Goal: Find specific page/section: Find specific page/section

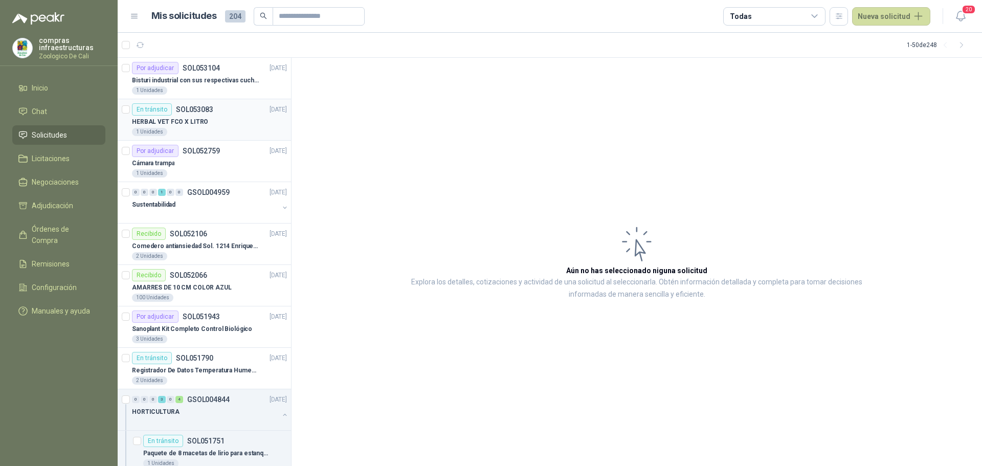
click at [226, 121] on div "HERBAL VET FCO X LITRO" at bounding box center [209, 122] width 155 height 12
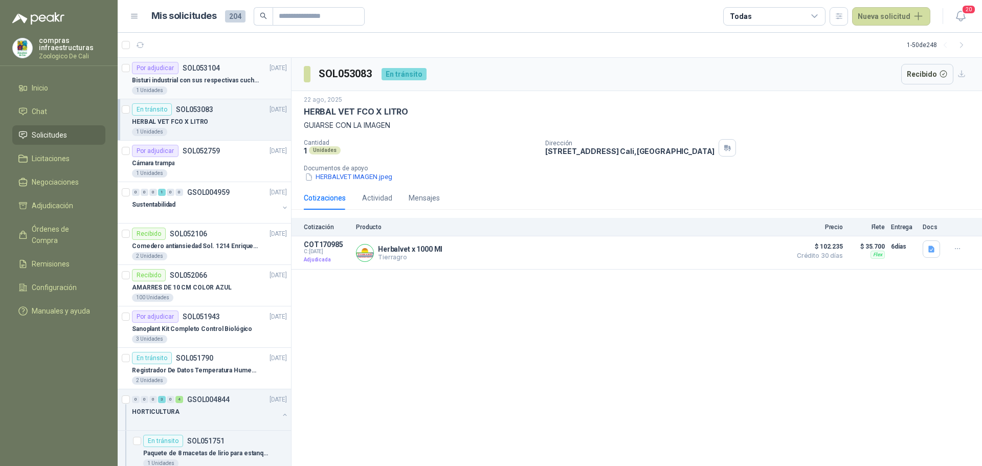
click at [233, 73] on div "Por adjudicar SOL053104 [DATE]" at bounding box center [209, 68] width 155 height 12
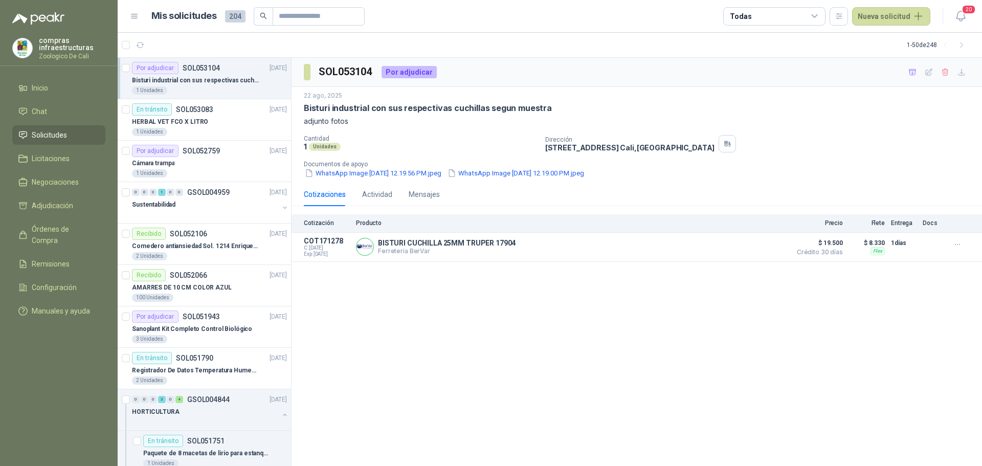
click at [228, 71] on div "Por adjudicar SOL053104 [DATE]" at bounding box center [209, 68] width 155 height 12
click at [229, 125] on div "HERBAL VET FCO X LITRO" at bounding box center [209, 122] width 155 height 12
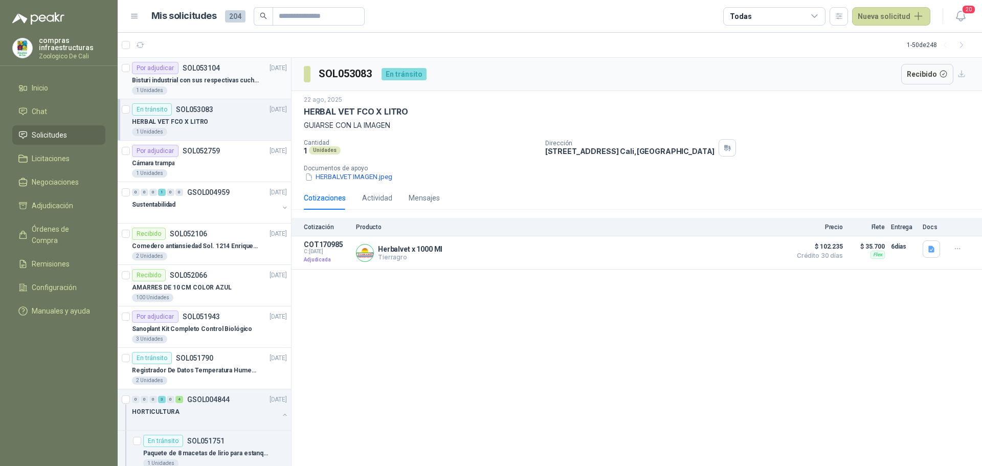
click at [225, 97] on article "Por adjudicar SOL053104 [DATE] Bisturi industrial con sus respectivas cuchillas…" at bounding box center [204, 78] width 173 height 41
